Goal: Information Seeking & Learning: Find specific page/section

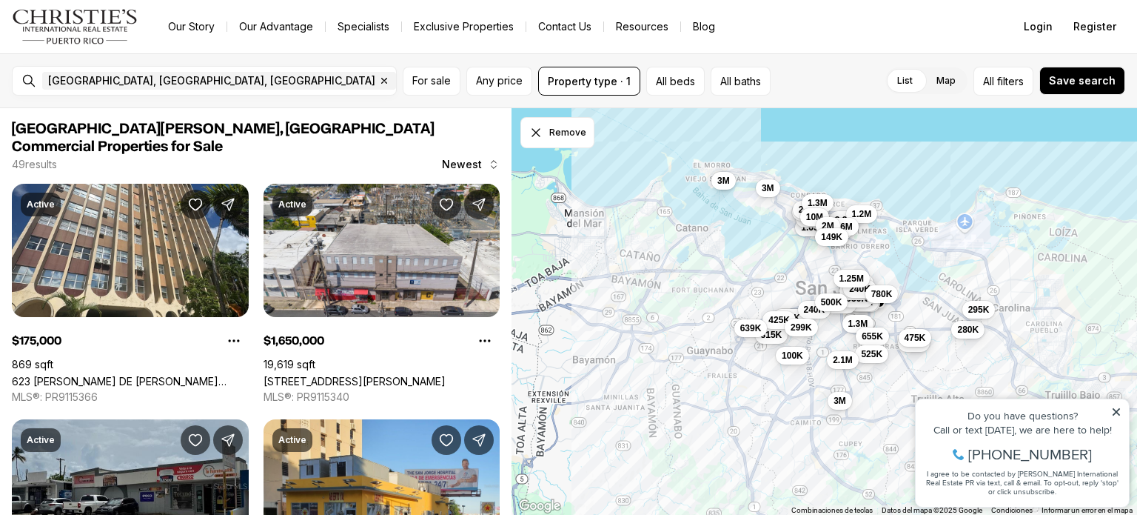
click at [1118, 409] on icon at bounding box center [1117, 412] width 10 height 10
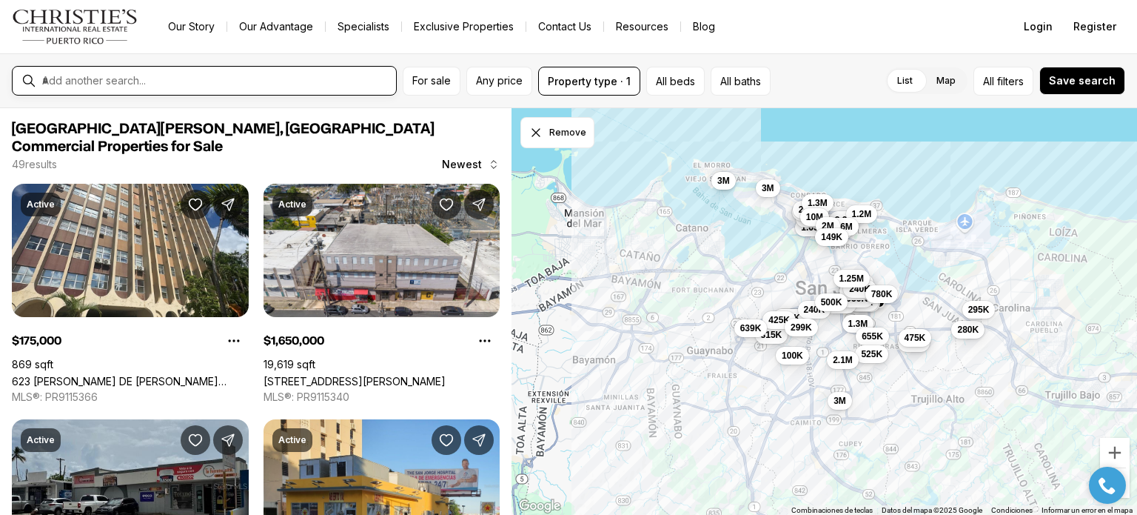
click at [178, 76] on input "text" at bounding box center [216, 80] width 348 height 13
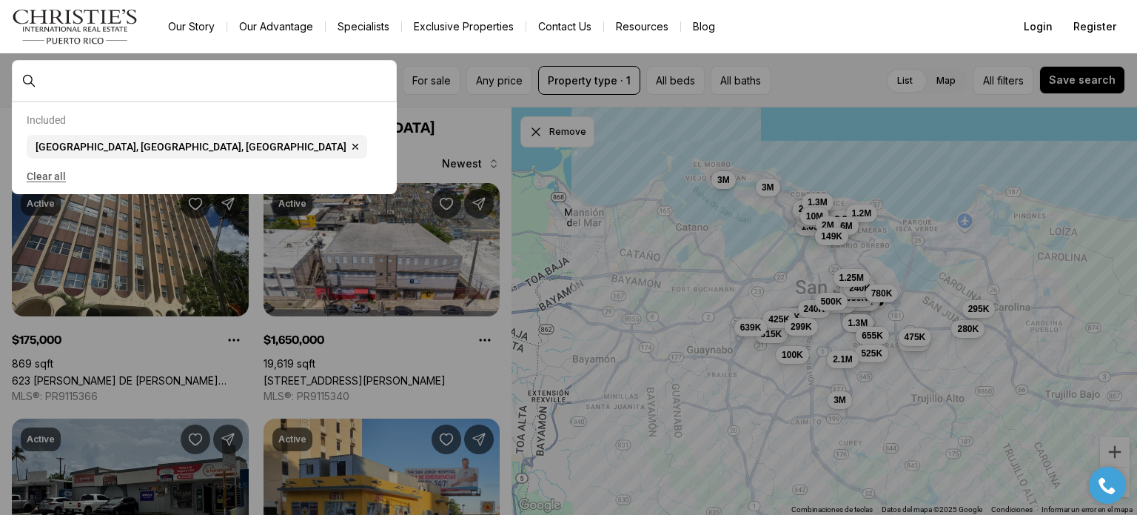
click at [73, 186] on button "Clear all" at bounding box center [204, 176] width 355 height 24
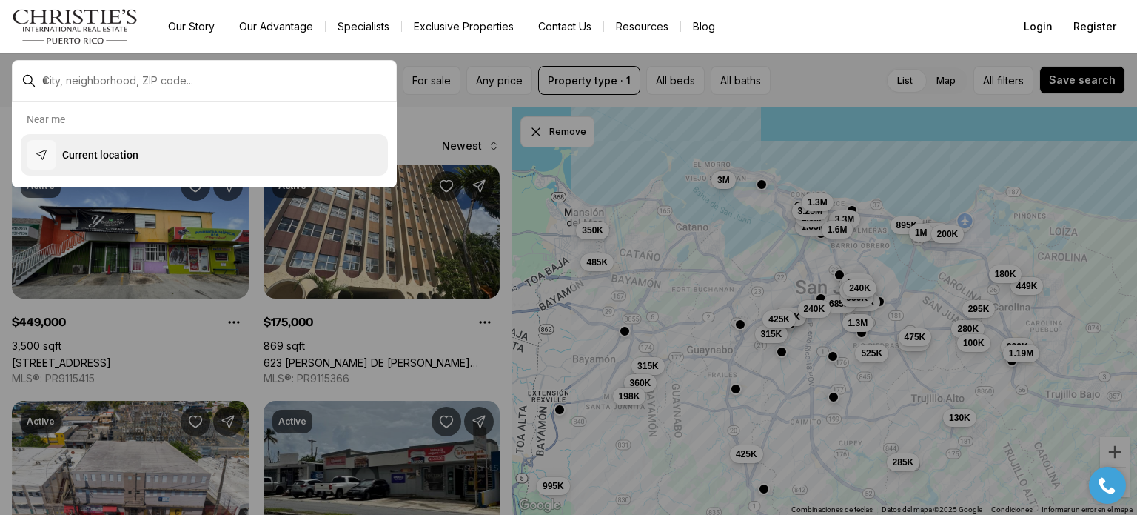
click at [110, 159] on p "Current location" at bounding box center [100, 154] width 76 height 15
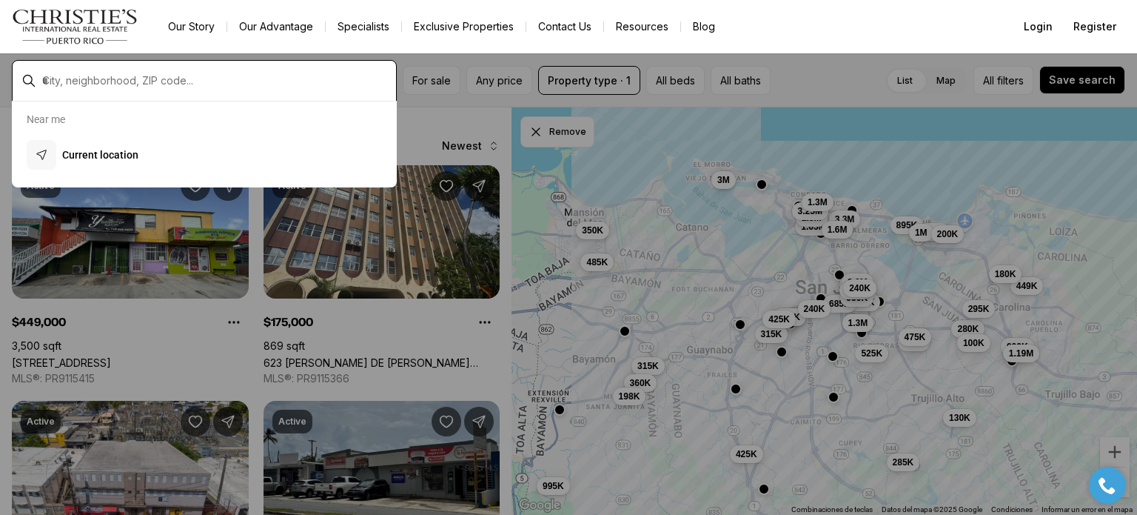
click at [61, 80] on input "text" at bounding box center [216, 80] width 348 height 13
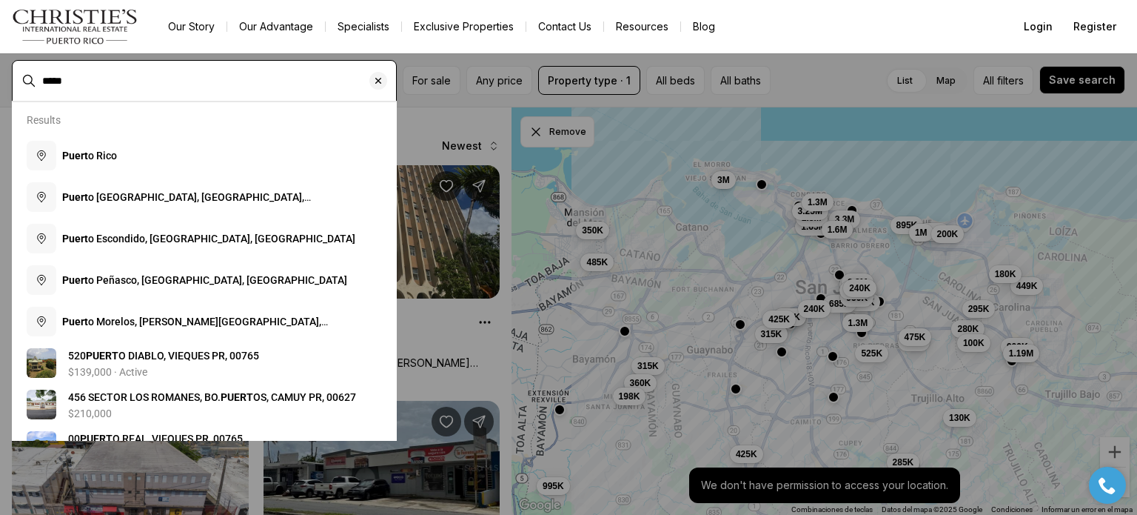
click at [104, 85] on input "*****" at bounding box center [216, 80] width 348 height 13
type input "*"
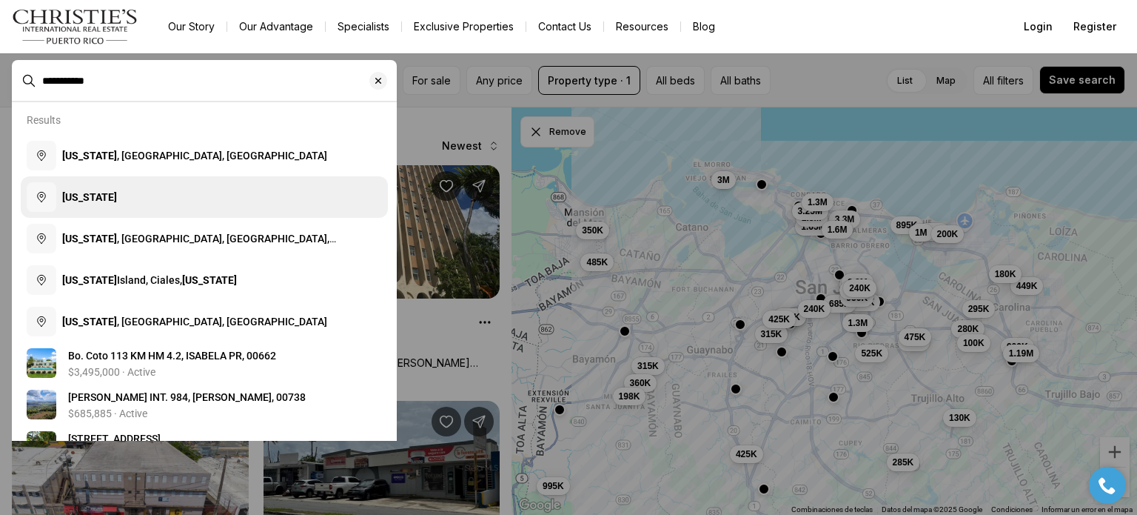
type input "**********"
click at [93, 196] on b "[US_STATE]" at bounding box center [89, 197] width 55 height 12
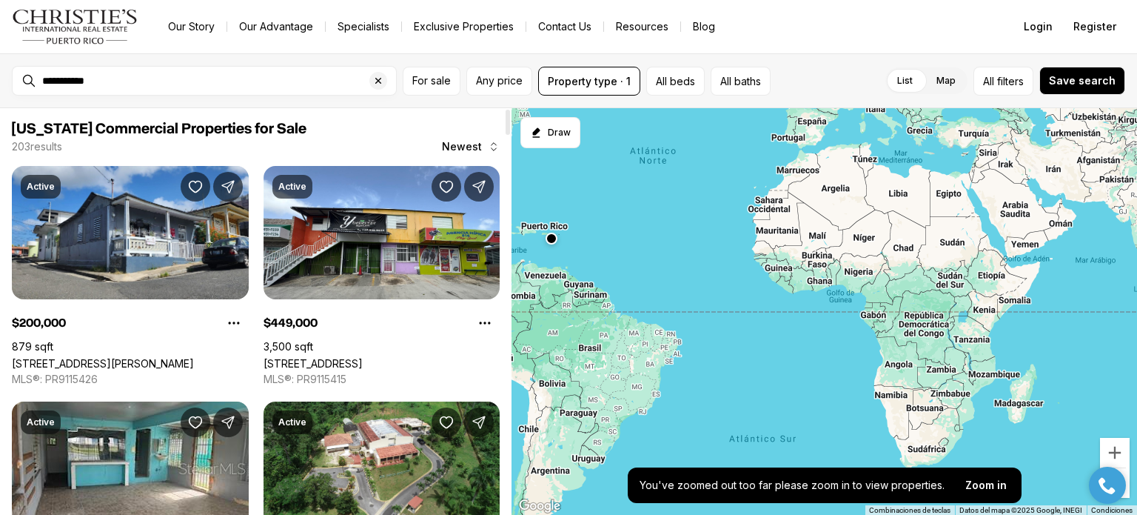
scroll to position [6124, 0]
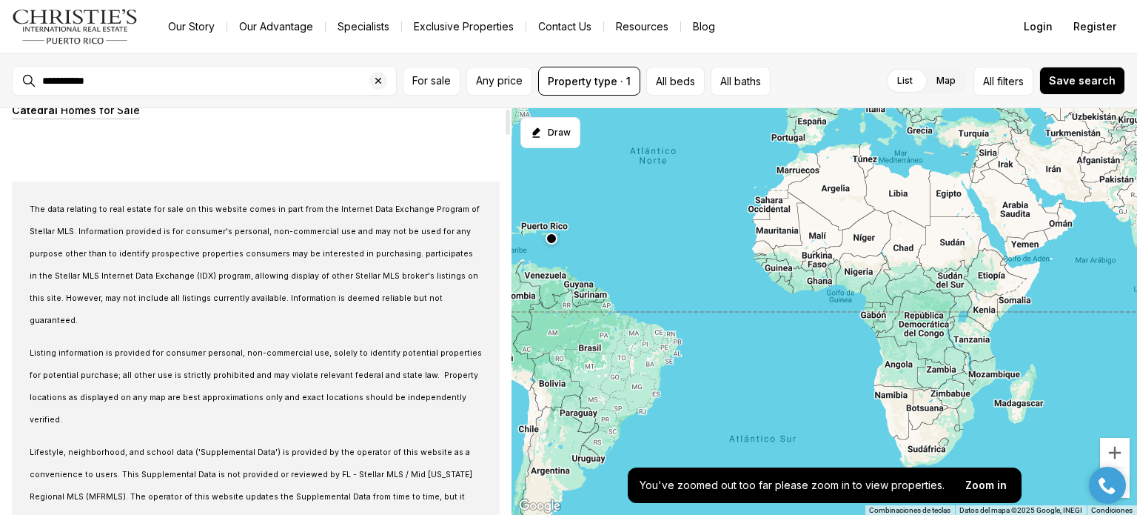
click at [508, 497] on div at bounding box center [507, 311] width 7 height 407
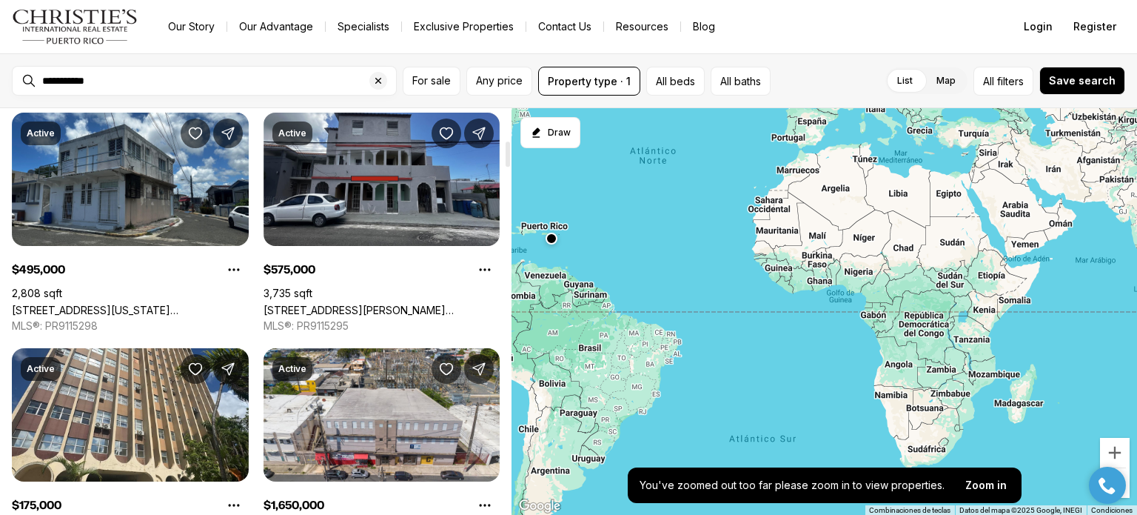
click at [507, 153] on div at bounding box center [507, 311] width 7 height 407
click at [507, 153] on div at bounding box center [508, 153] width 4 height 25
